Goal: Task Accomplishment & Management: Complete application form

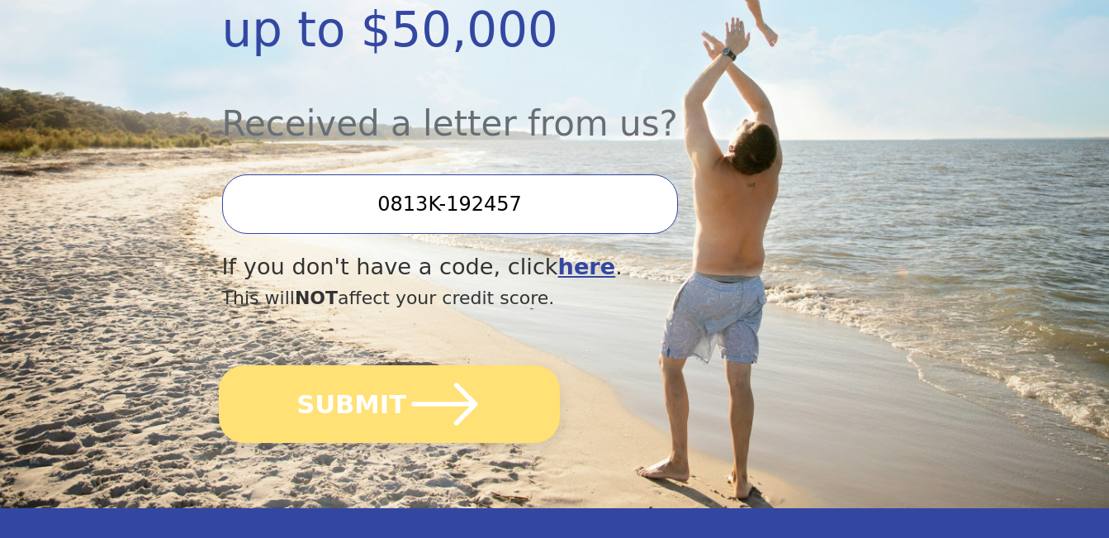
scroll to position [496, 0]
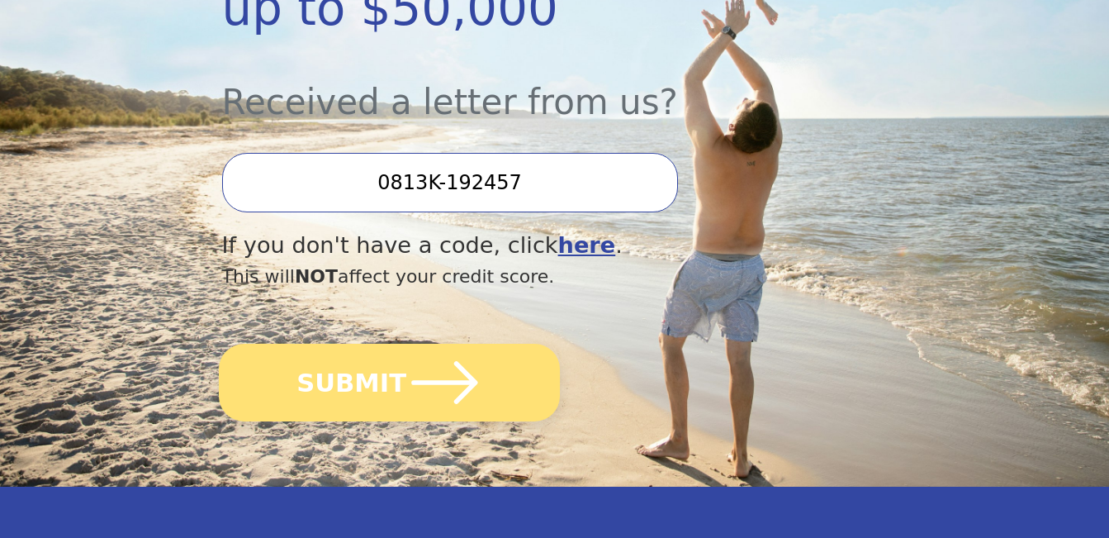
click at [362, 344] on button "SUBMIT" at bounding box center [389, 383] width 341 height 78
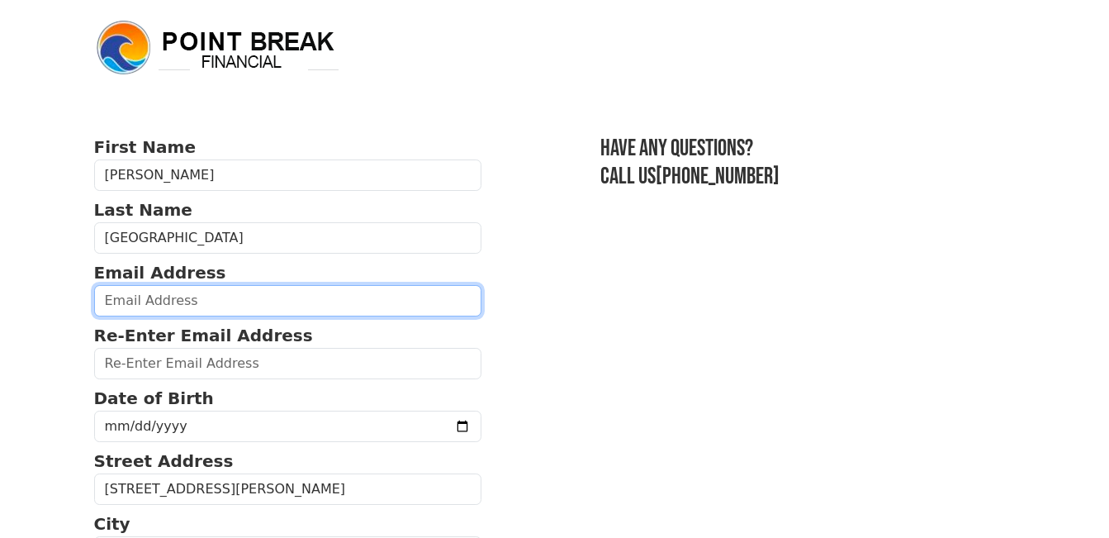
click at [223, 298] on input "email" at bounding box center [288, 300] width 388 height 31
type input "[EMAIL_ADDRESS][DOMAIN_NAME]"
type input "[PHONE_NUMBER]"
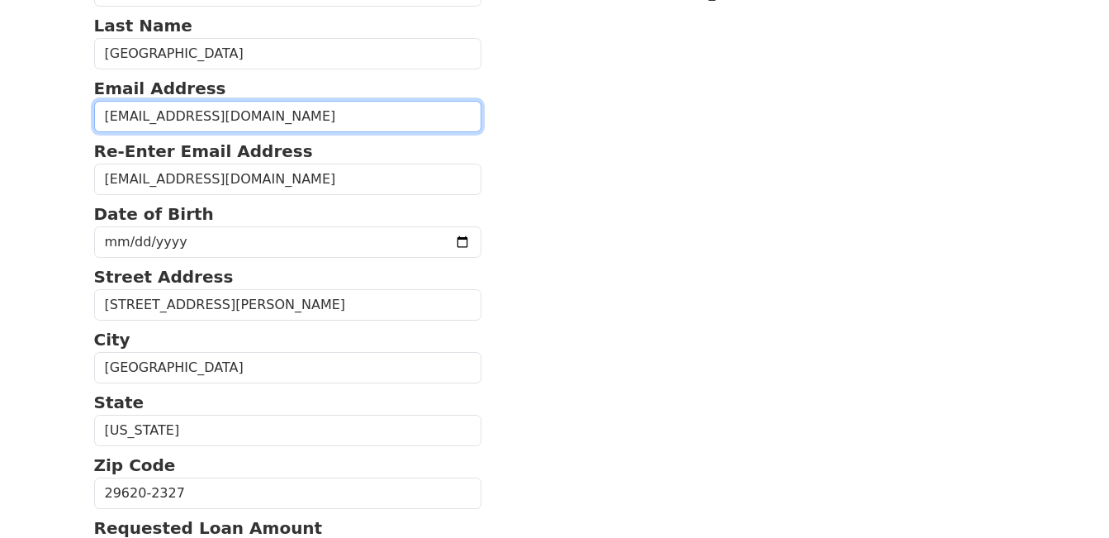
scroll to position [183, 0]
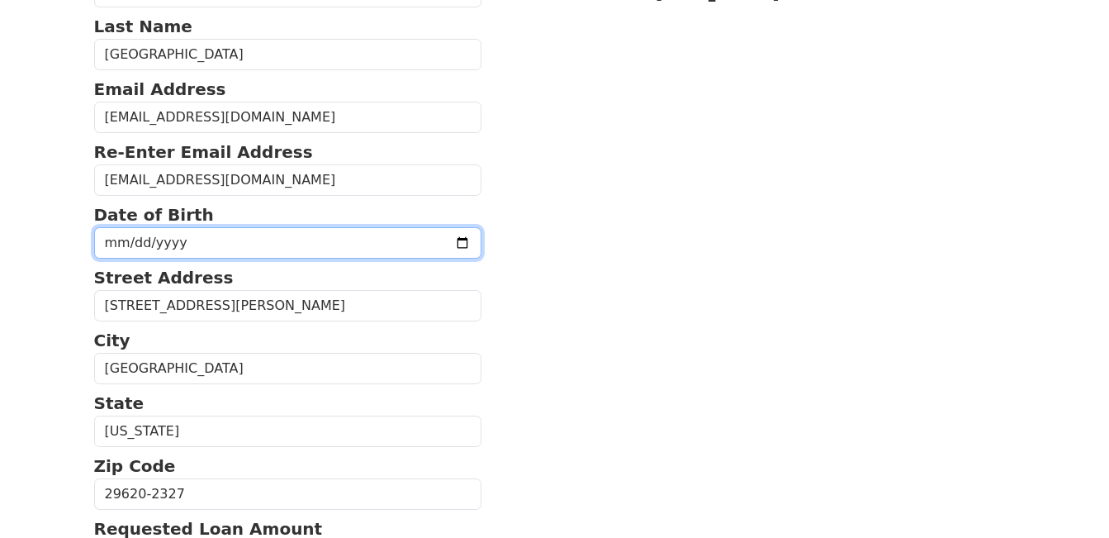
click at [215, 238] on input "date" at bounding box center [288, 242] width 388 height 31
type input "[DATE]"
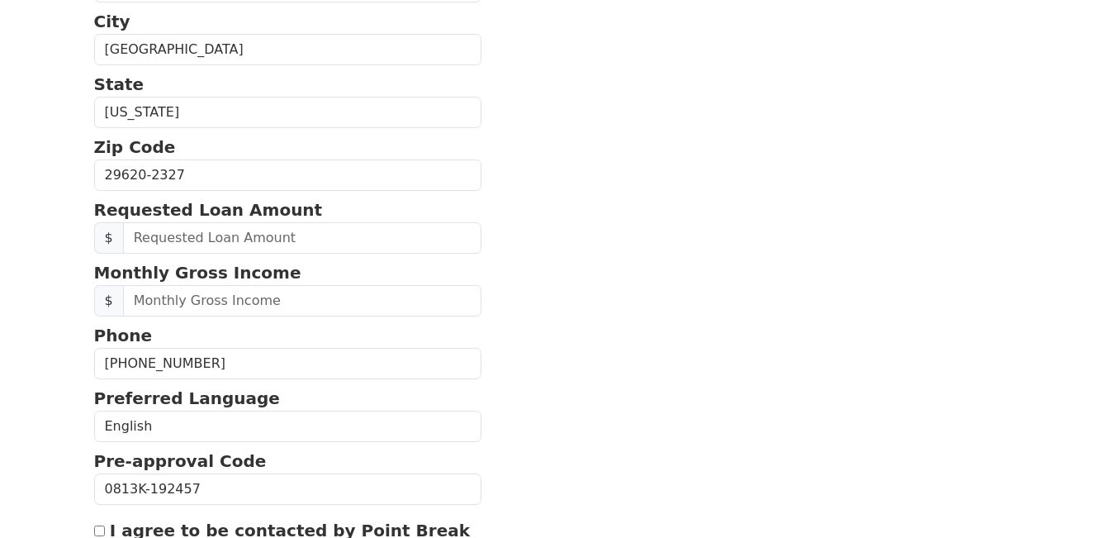
scroll to position [514, 0]
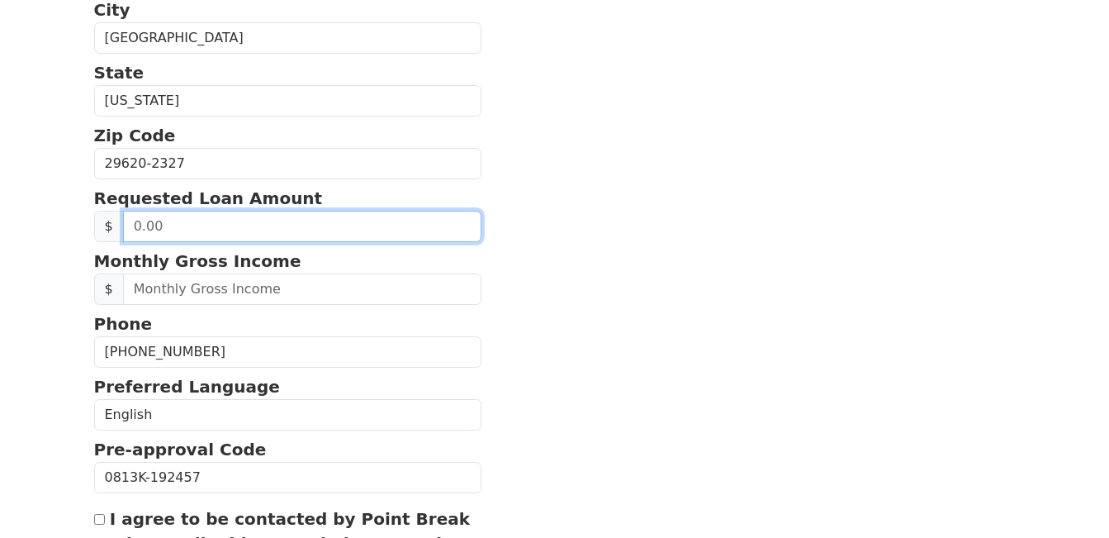
click at [296, 225] on input "text" at bounding box center [302, 226] width 359 height 31
type input "40,000.00"
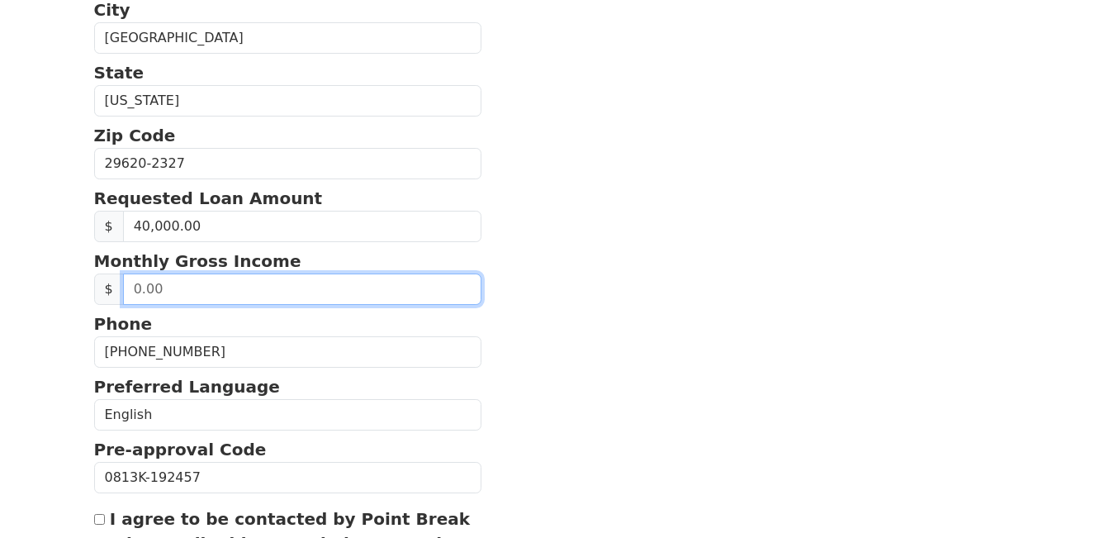
click at [263, 292] on input "text" at bounding box center [302, 288] width 359 height 31
drag, startPoint x: 168, startPoint y: 289, endPoint x: 126, endPoint y: 287, distance: 42.2
click at [126, 287] on input "text" at bounding box center [302, 288] width 359 height 31
type input "12,000.00"
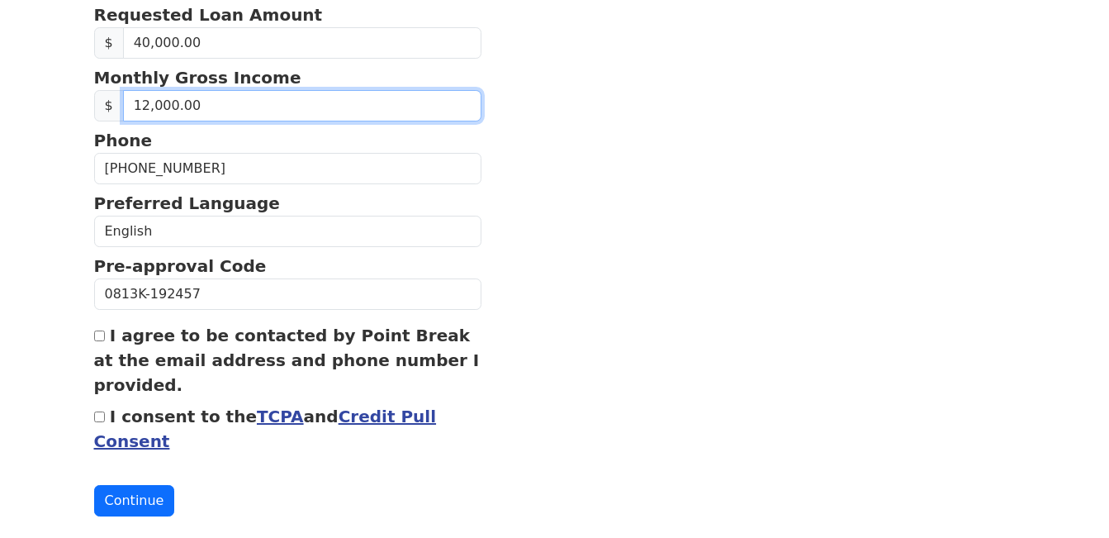
scroll to position [725, 0]
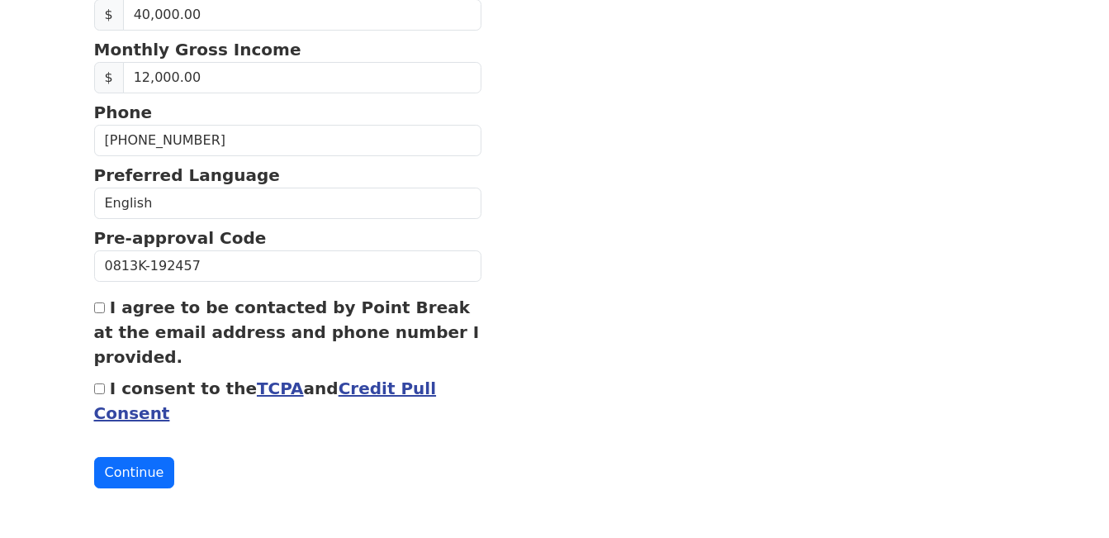
click at [100, 309] on input "I agree to be contacted by Point Break at the email address and phone number I …" at bounding box center [99, 307] width 11 height 11
checkbox input "true"
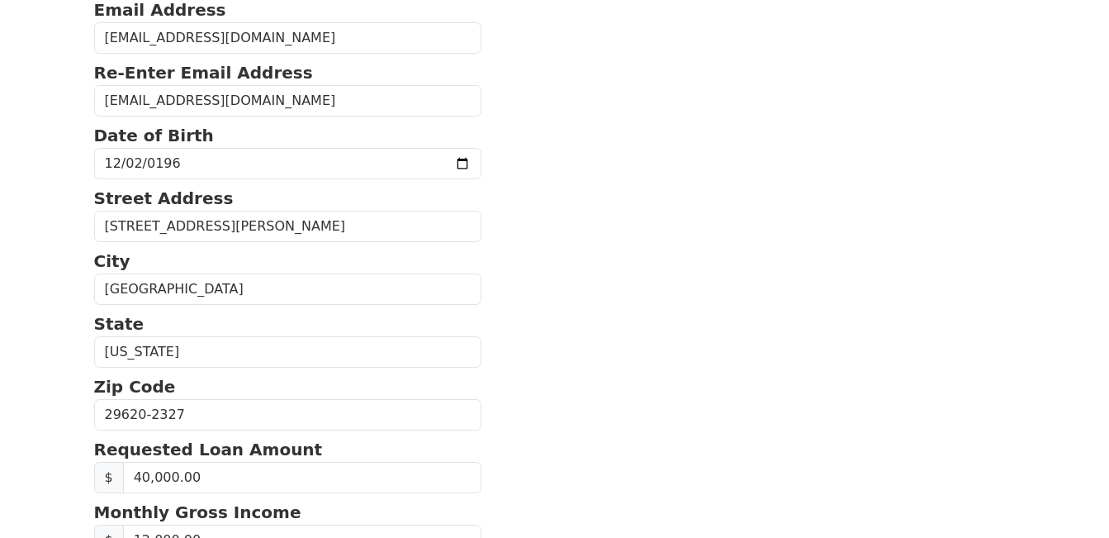
scroll to position [0, 0]
